Goal: Transaction & Acquisition: Purchase product/service

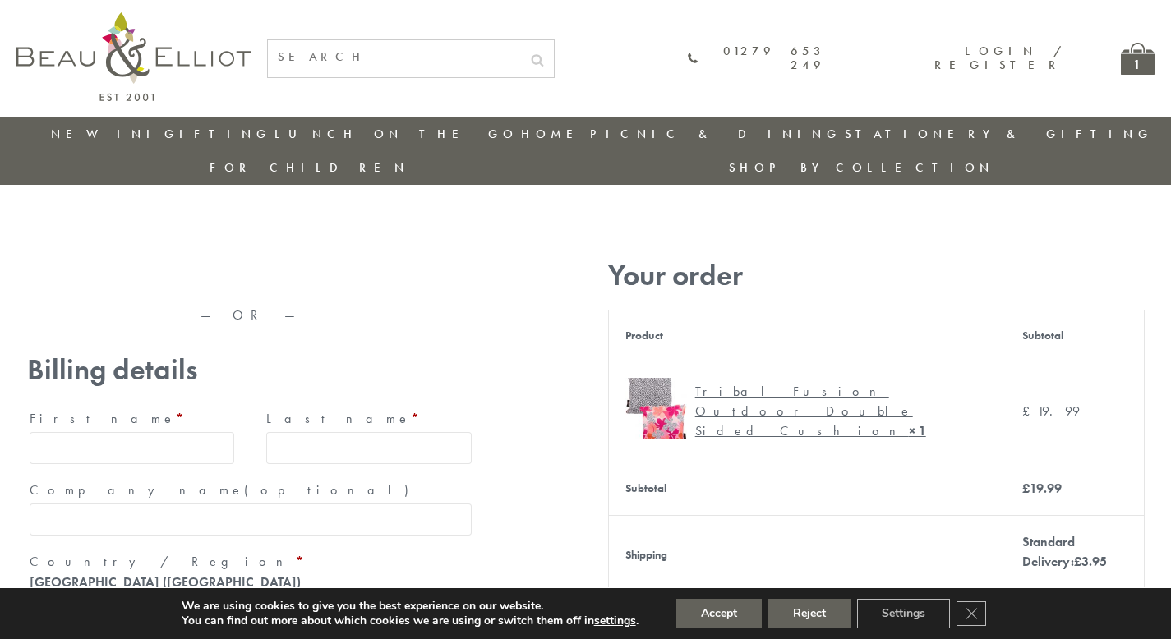
type input "maria33@yahoo.com"
type input "Maria"
type input "Williams"
type input "23, Scottsdale, Happytown"
type input "London"
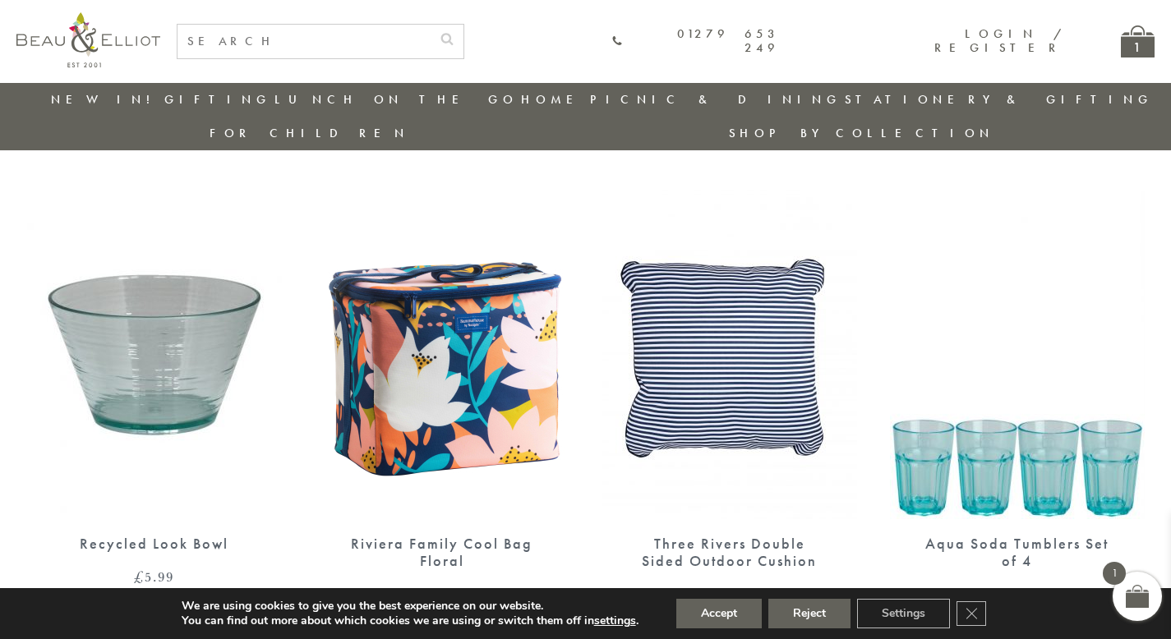
scroll to position [1276, 0]
